Goal: Task Accomplishment & Management: Manage account settings

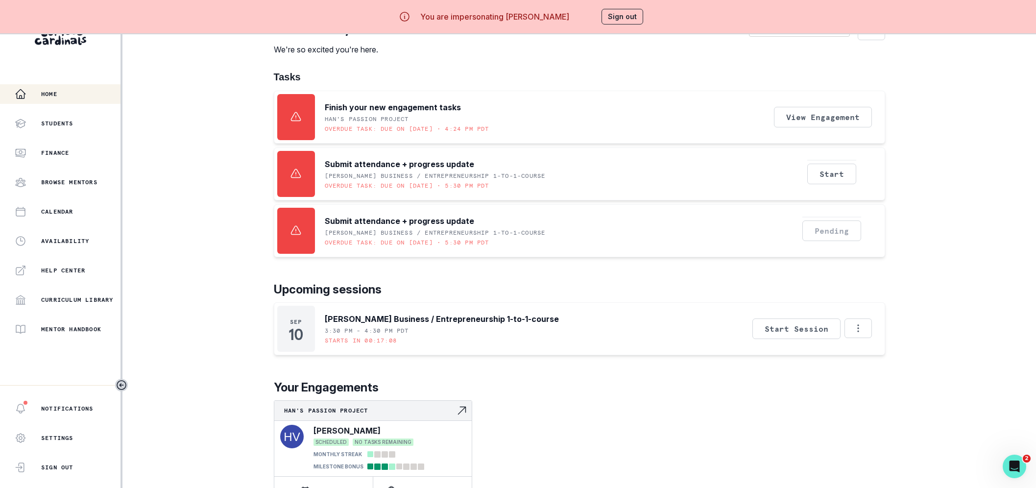
scroll to position [32, 0]
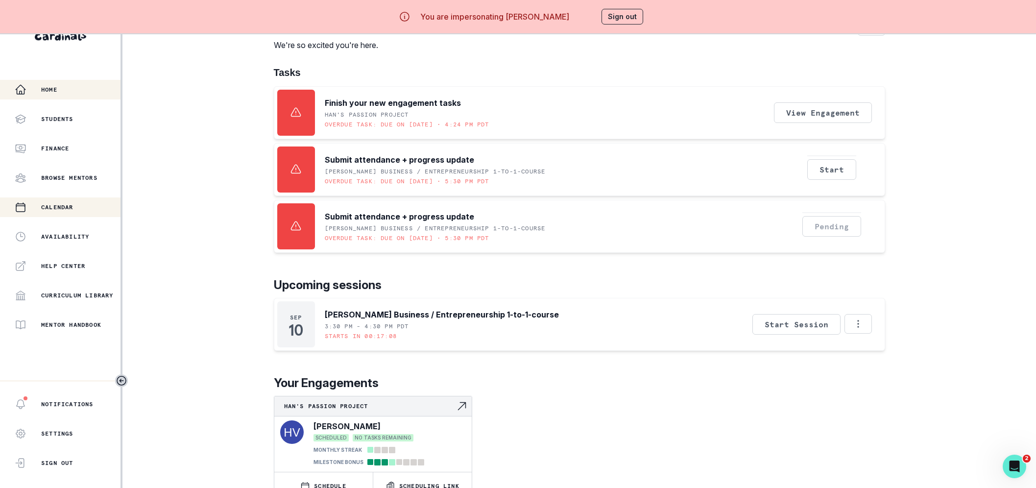
click at [68, 209] on p "Calendar" at bounding box center [57, 207] width 32 height 8
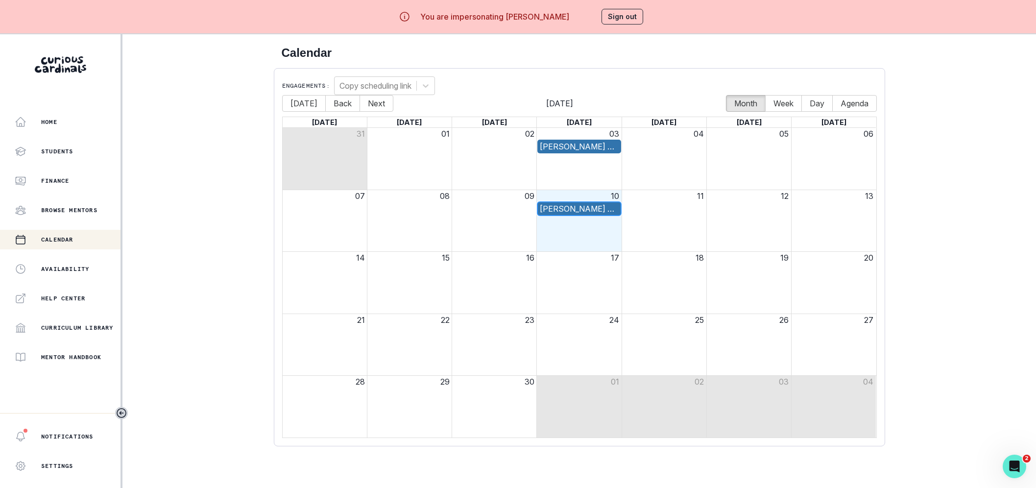
click at [571, 208] on div "[PERSON_NAME] Business / Entrepreneurship 1-to-1-course" at bounding box center [579, 209] width 79 height 12
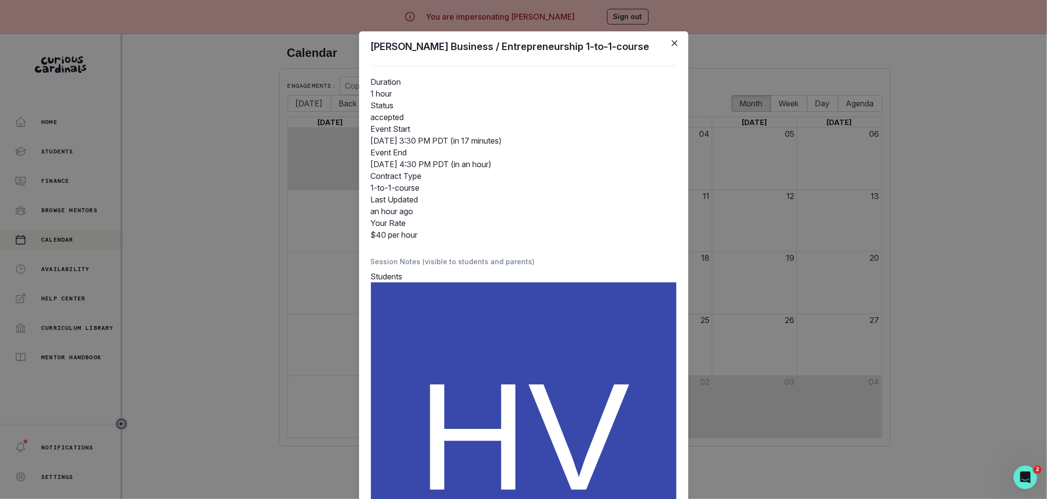
scroll to position [182, 0]
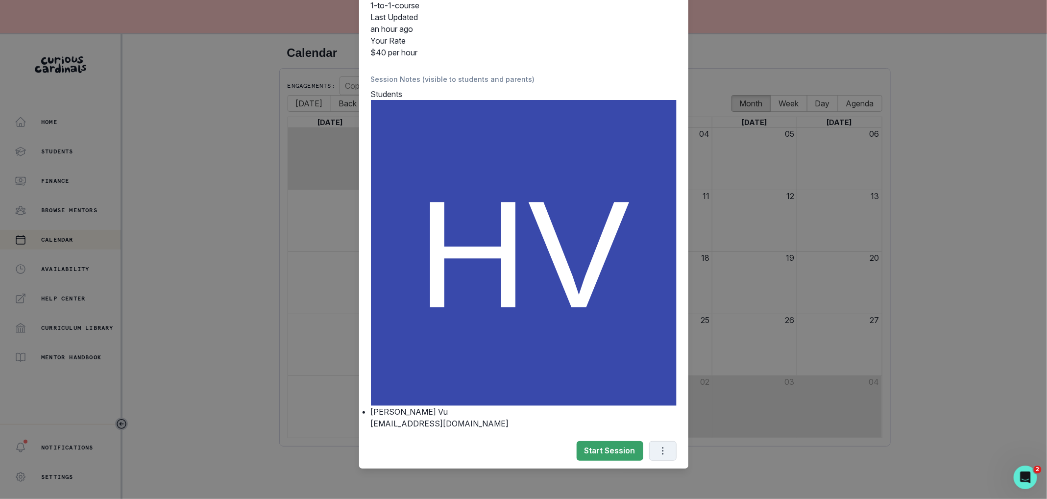
click at [657, 448] on icon "Options" at bounding box center [662, 450] width 11 height 11
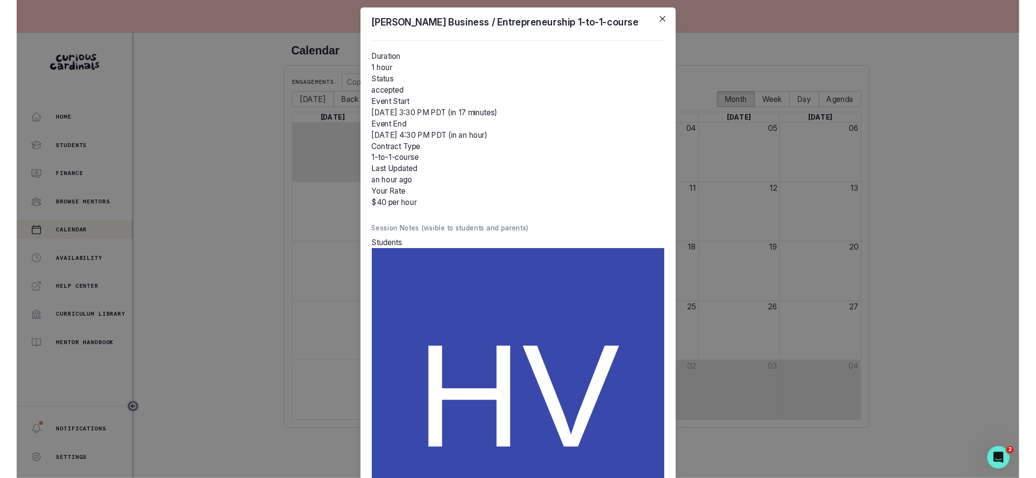
scroll to position [0, 0]
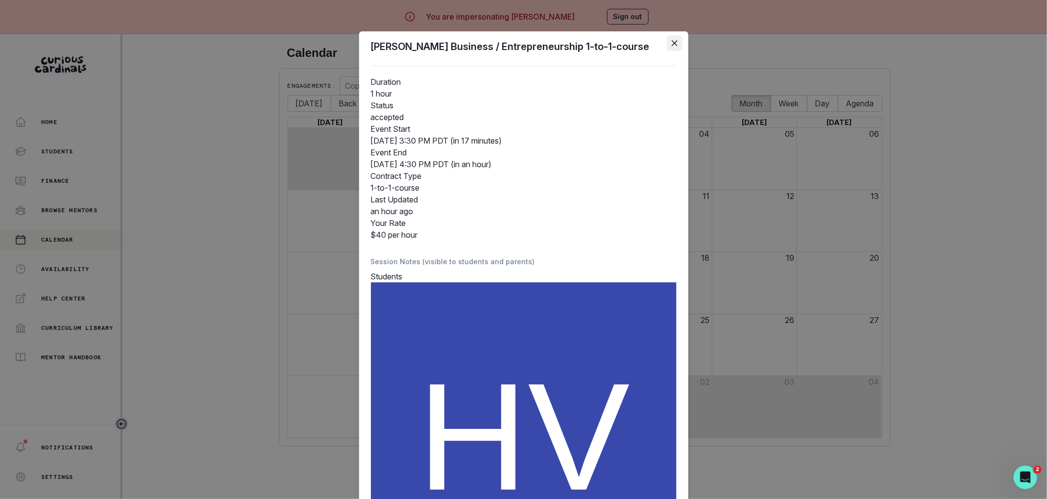
click at [667, 42] on button "Close" at bounding box center [675, 43] width 16 height 16
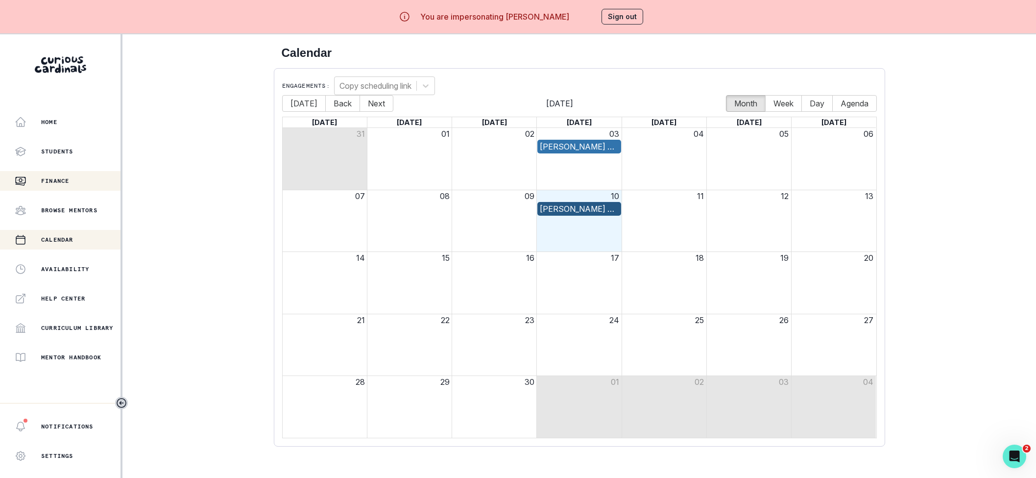
click at [89, 181] on div "Finance" at bounding box center [68, 181] width 106 height 12
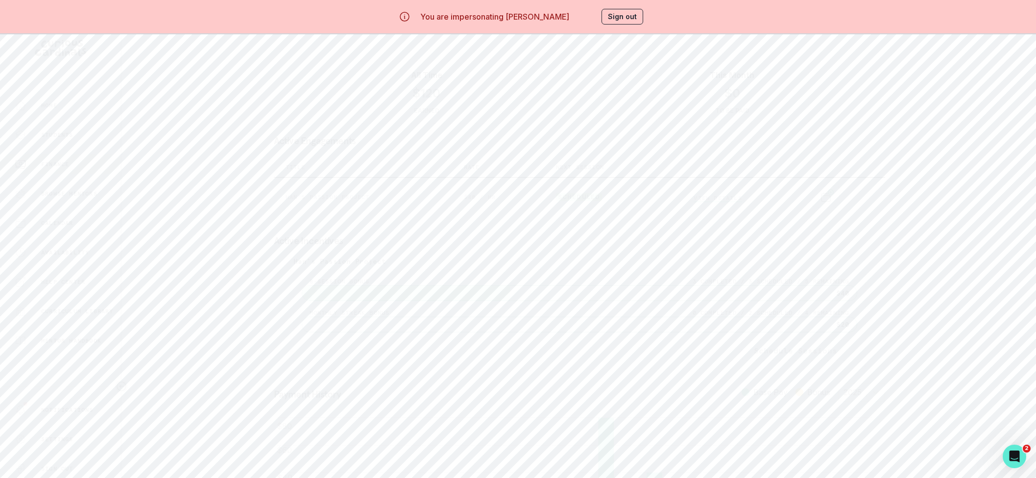
scroll to position [15, 0]
click at [76, 233] on button "Calendar" at bounding box center [60, 225] width 120 height 20
click at [77, 114] on button "Students" at bounding box center [60, 117] width 120 height 20
click at [774, 144] on button "Manage" at bounding box center [768, 141] width 59 height 20
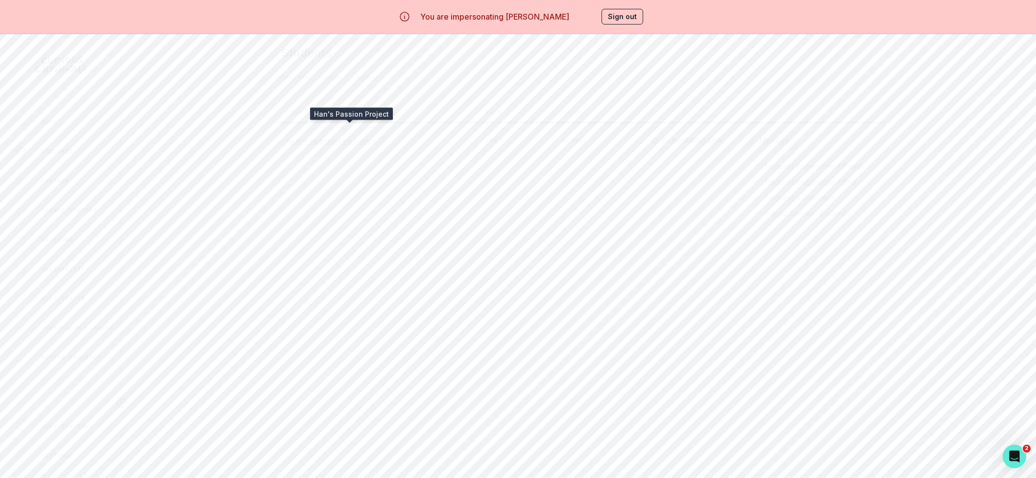
click at [361, 142] on p "Han's Passion Project" at bounding box center [345, 141] width 118 height 10
click at [317, 99] on button "Scheduling" at bounding box center [298, 93] width 113 height 19
click at [76, 241] on div "Calendar" at bounding box center [68, 240] width 106 height 12
click at [44, 118] on p "Home" at bounding box center [49, 122] width 16 height 8
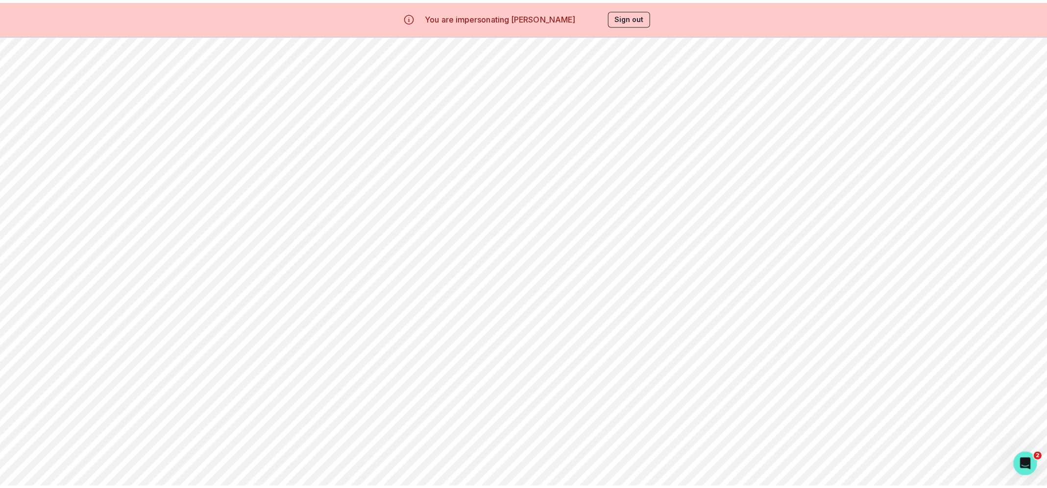
scroll to position [19, 0]
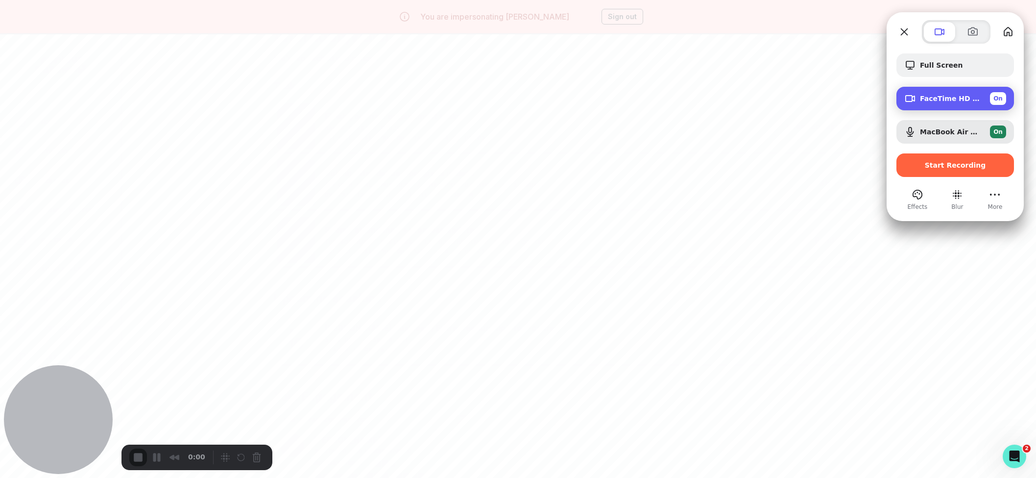
click at [973, 100] on span "FaceTime HD Camera (1C1C:B782)" at bounding box center [951, 99] width 62 height 8
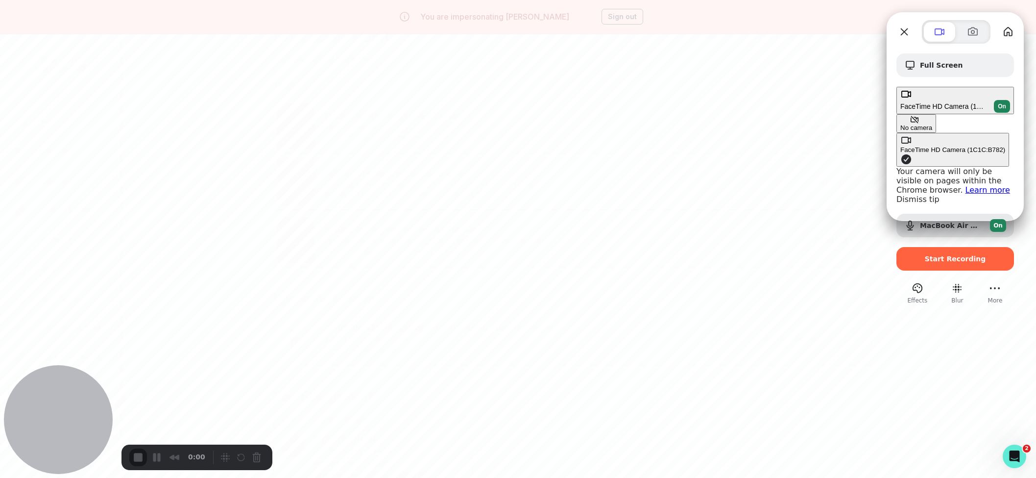
click at [900, 124] on div "No camera" at bounding box center [916, 127] width 32 height 7
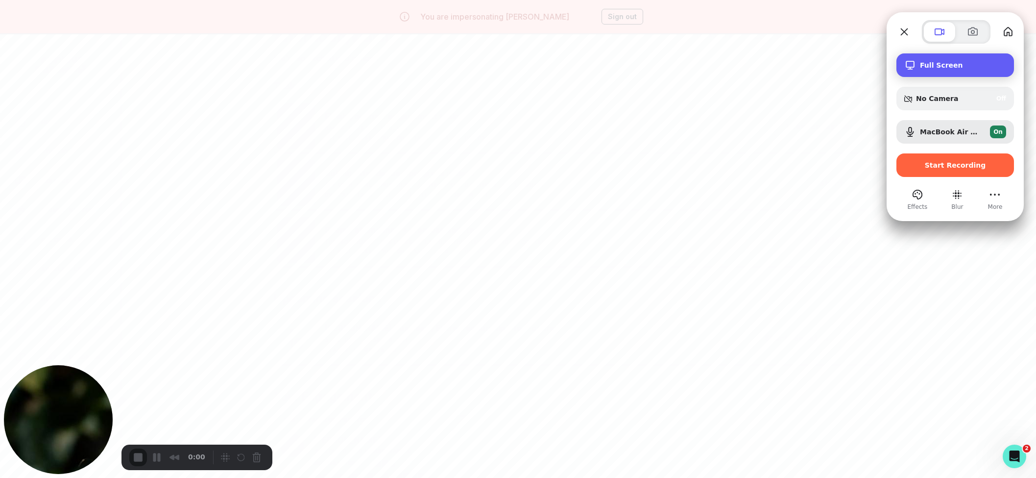
click at [951, 71] on div "Full Screen" at bounding box center [955, 65] width 118 height 24
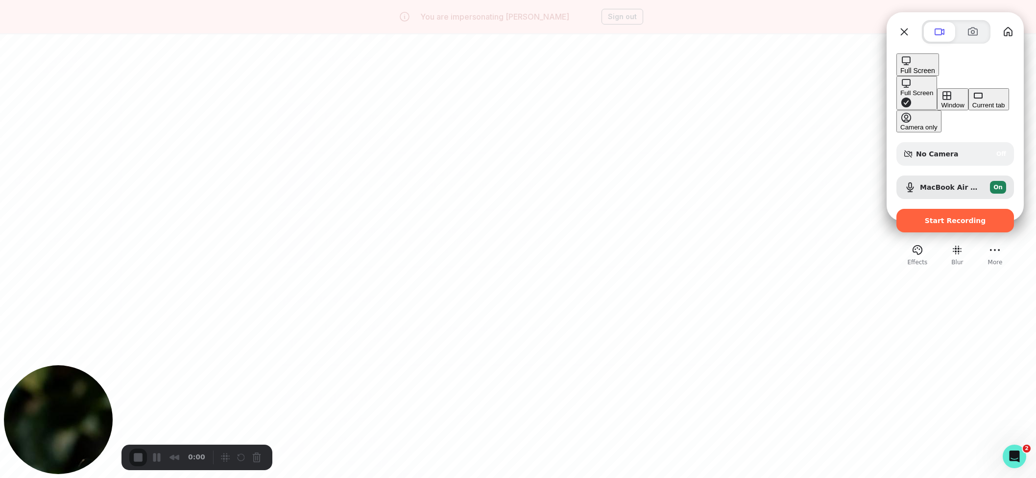
click at [972, 109] on div "Current tab" at bounding box center [988, 104] width 33 height 7
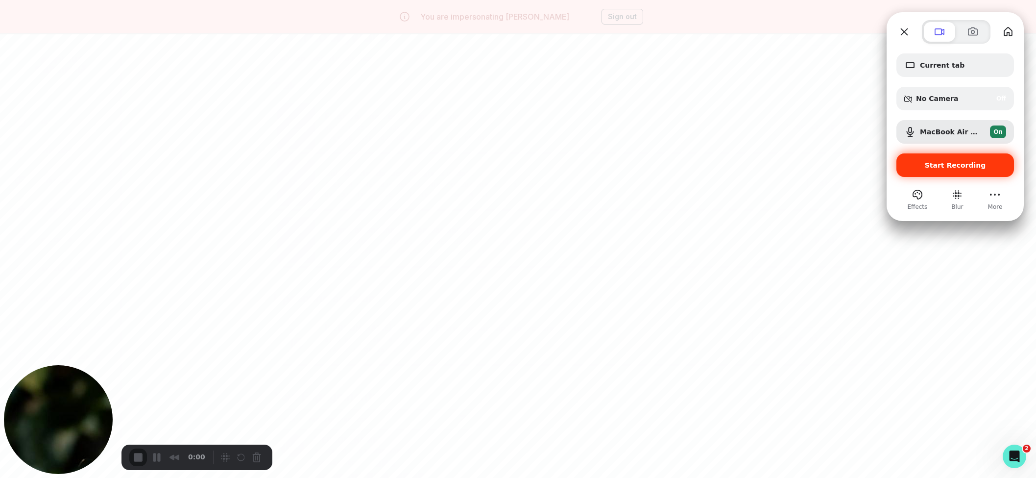
click at [920, 166] on span "Start Recording" at bounding box center [955, 165] width 102 height 8
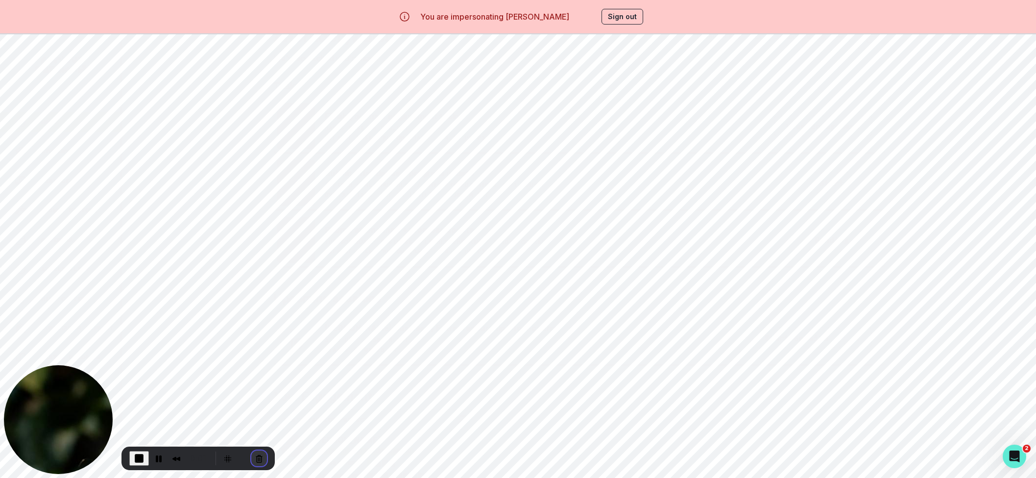
click at [254, 455] on button "Cancel Recording" at bounding box center [259, 458] width 16 height 16
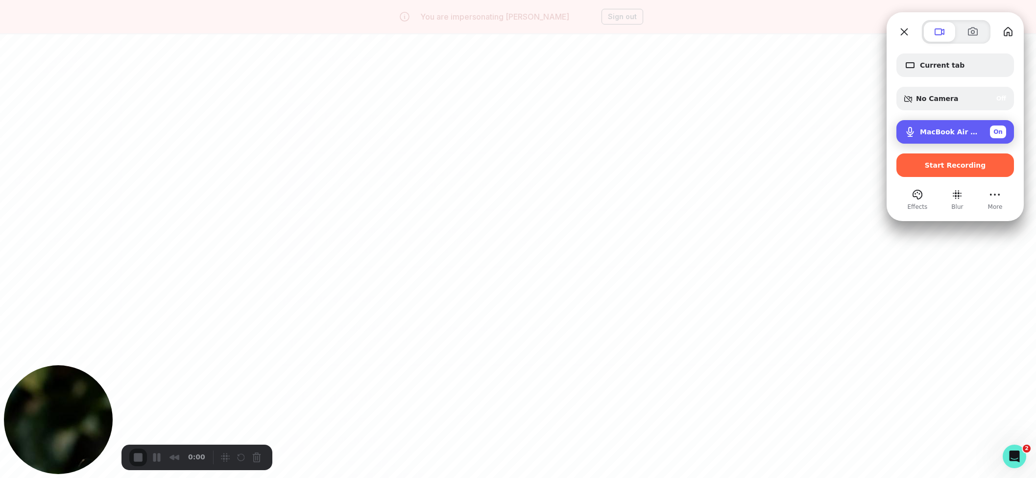
click at [935, 129] on span "MacBook Air Microphone (Built-in)" at bounding box center [951, 132] width 62 height 8
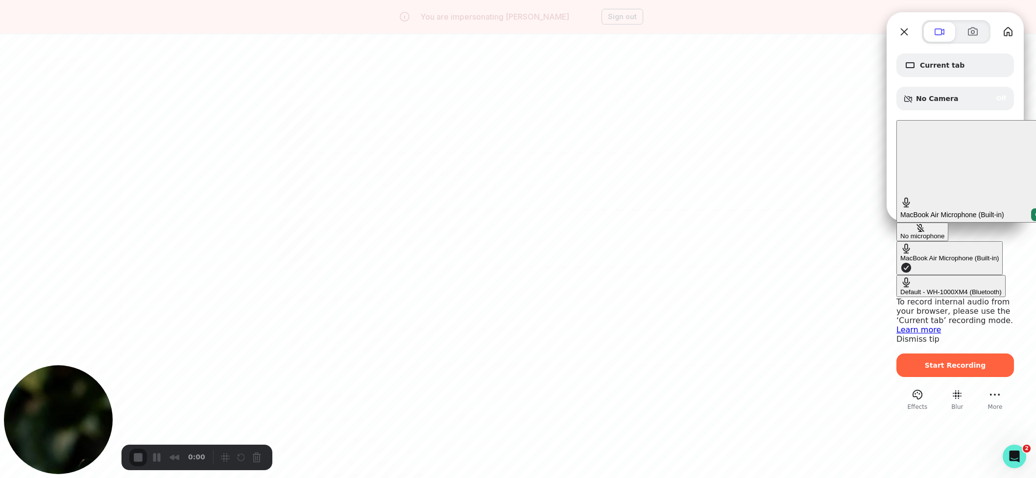
click at [896, 222] on button "No microphone" at bounding box center [922, 231] width 52 height 19
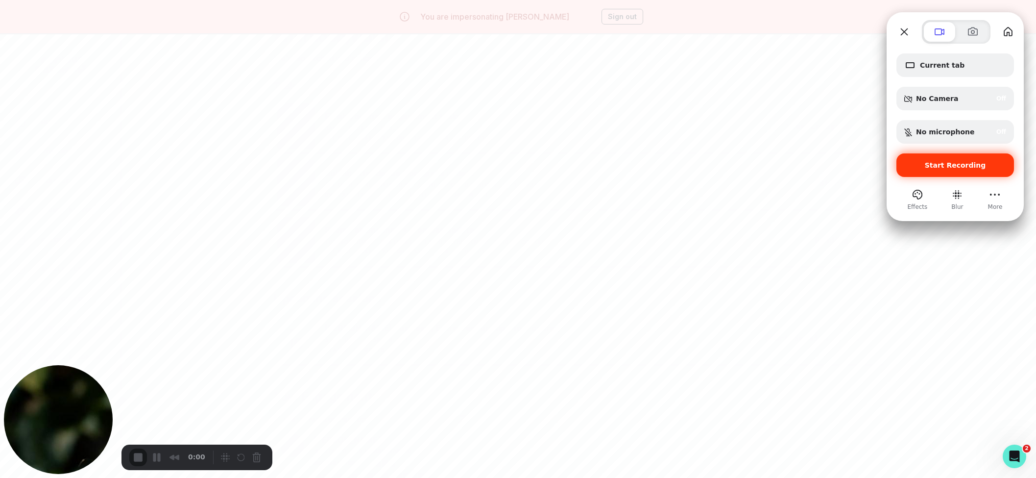
click at [936, 164] on span "Start Recording" at bounding box center [955, 165] width 61 height 8
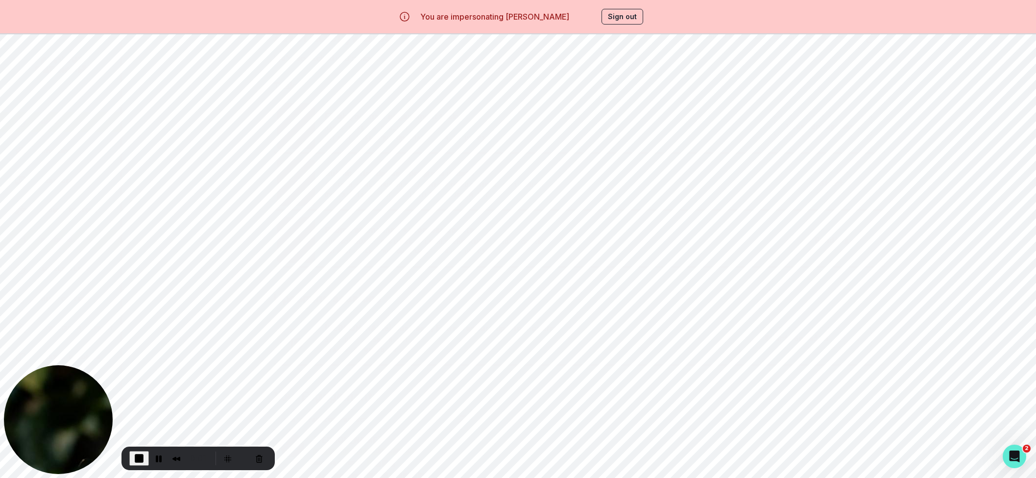
click at [67, 240] on p "Calendar" at bounding box center [57, 240] width 32 height 8
click at [575, 206] on div "[PERSON_NAME] Business / Entrepreneurship 1-to-1-course" at bounding box center [579, 209] width 79 height 12
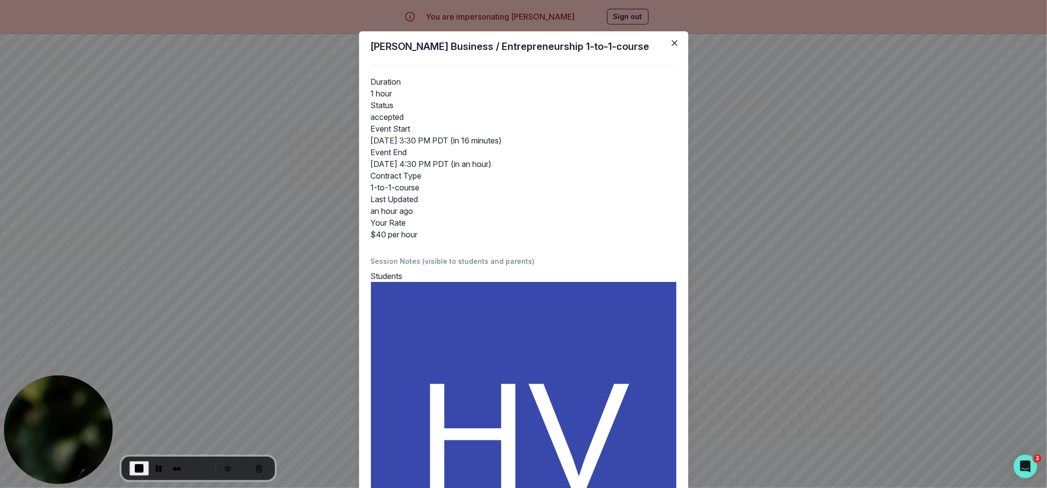
scroll to position [192, 0]
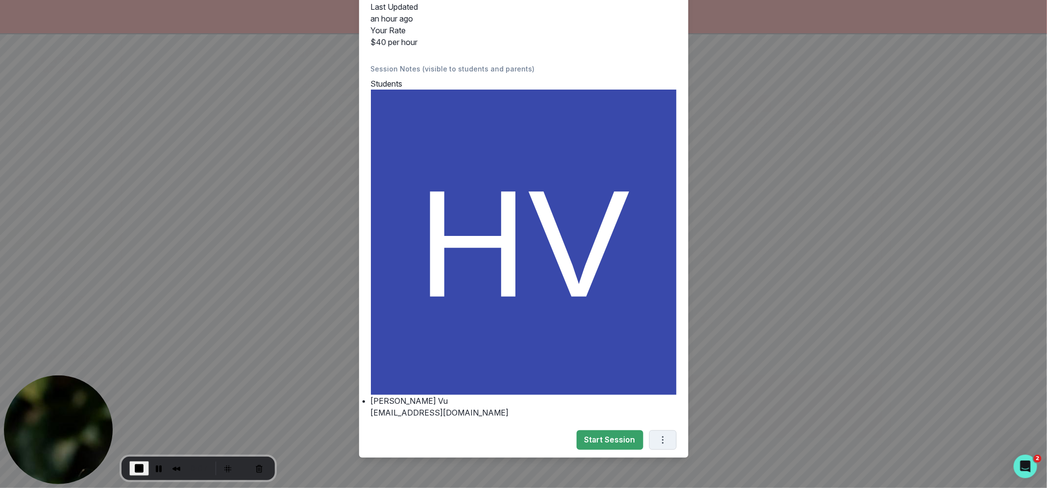
click at [666, 440] on button "Options" at bounding box center [662, 441] width 27 height 20
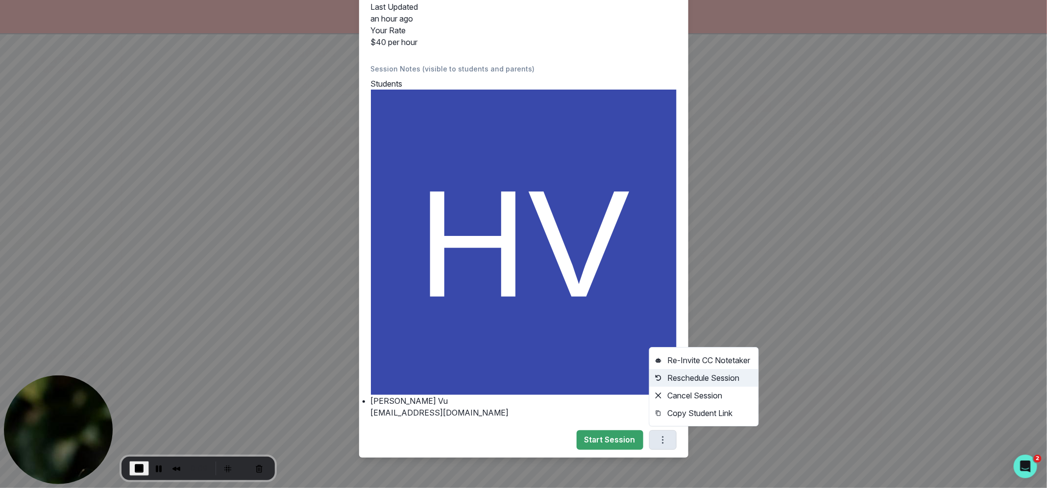
click at [682, 374] on button "Reschedule Session" at bounding box center [703, 378] width 109 height 18
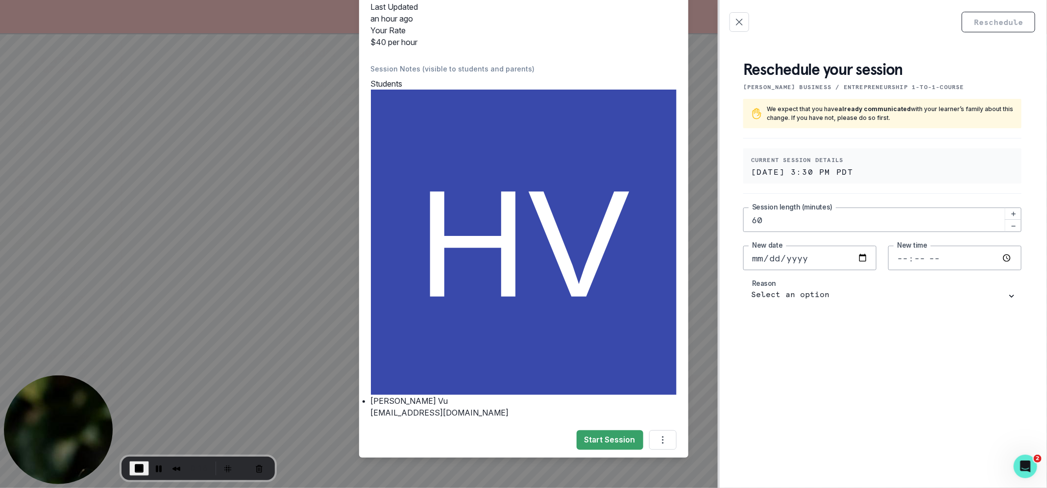
click at [140, 463] on span "End Recording" at bounding box center [139, 469] width 12 height 12
